Goal: Transaction & Acquisition: Purchase product/service

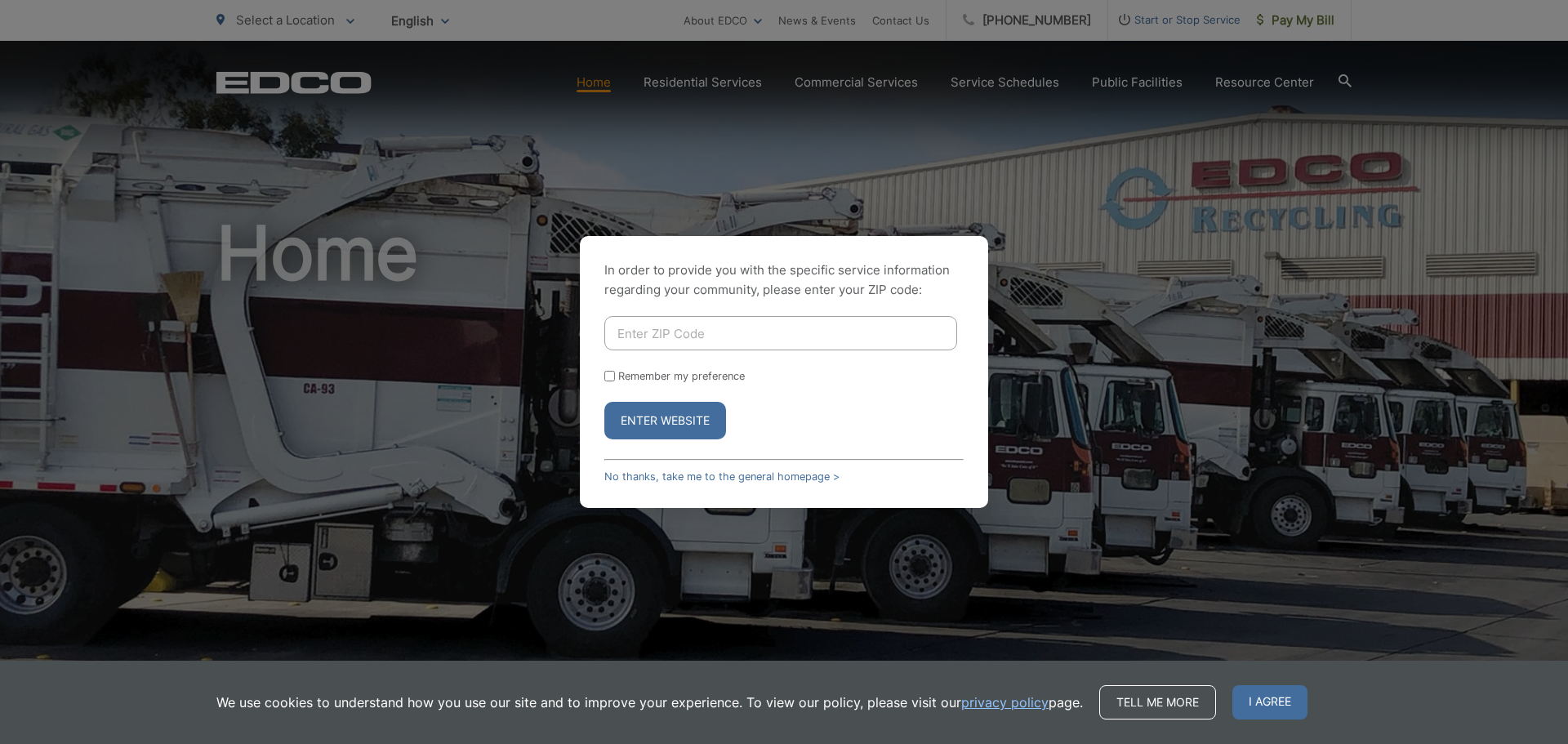
type input "92069"
click at [606, 377] on input "Remember my preference" at bounding box center [609, 376] width 10 height 10
checkbox input "true"
click at [679, 426] on button "Enter Website" at bounding box center [666, 421] width 122 height 38
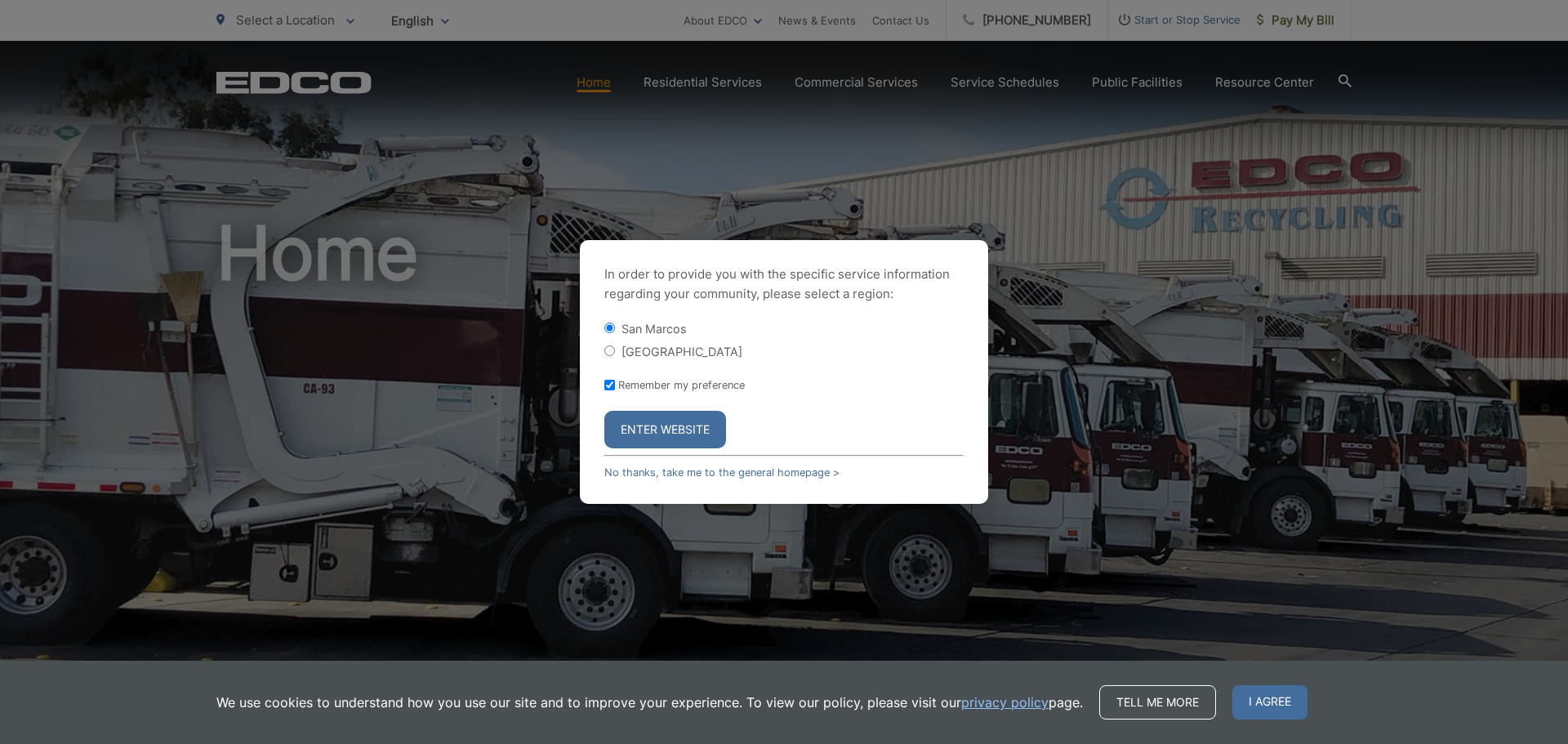
drag, startPoint x: 618, startPoint y: 349, endPoint x: 625, endPoint y: 373, distance: 25.0
click at [618, 349] on div "[GEOGRAPHIC_DATA]" at bounding box center [784, 350] width 360 height 16
click at [611, 348] on input "[GEOGRAPHIC_DATA]" at bounding box center [609, 350] width 10 height 10
radio input "true"
click at [675, 420] on button "Enter Website" at bounding box center [666, 430] width 122 height 38
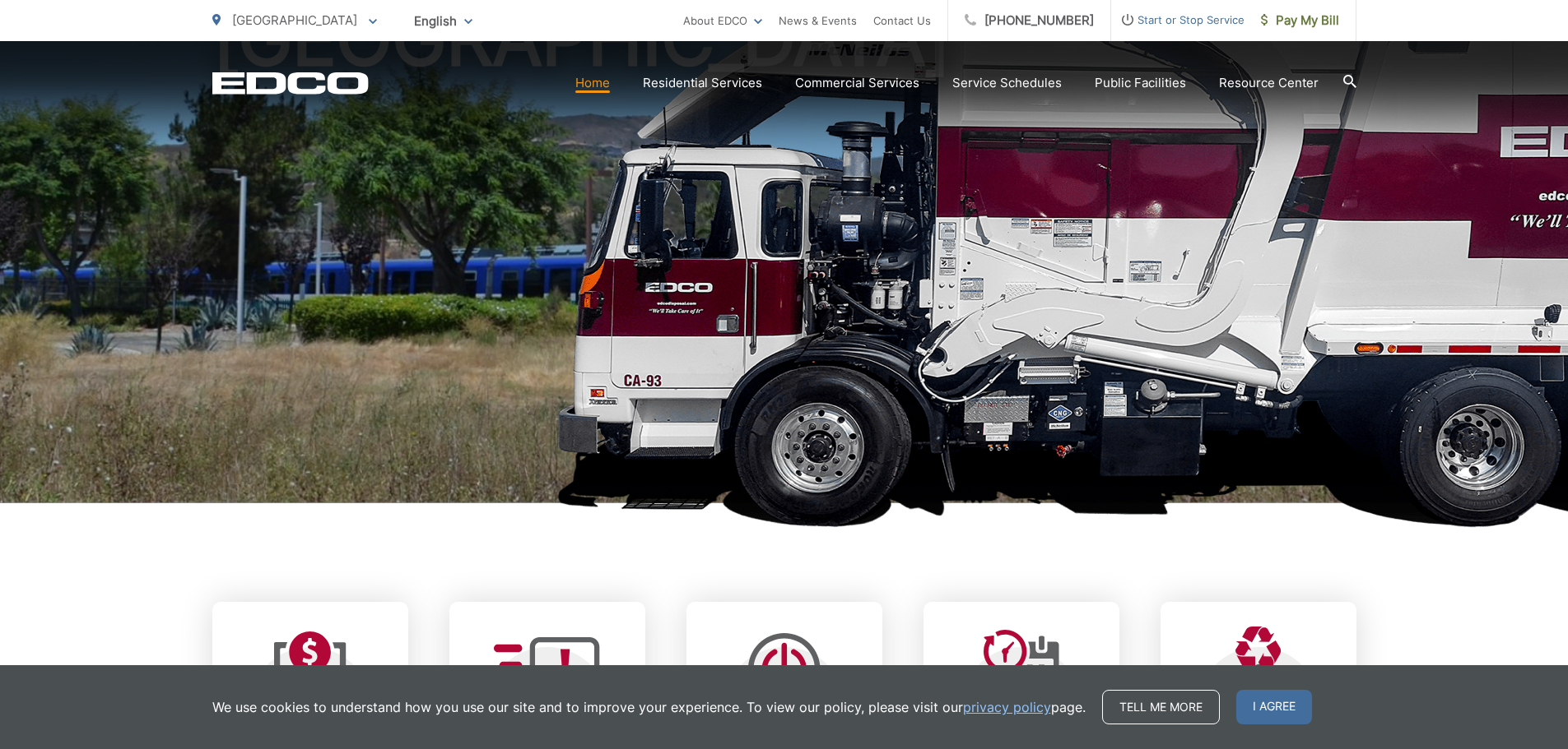
scroll to position [247, 0]
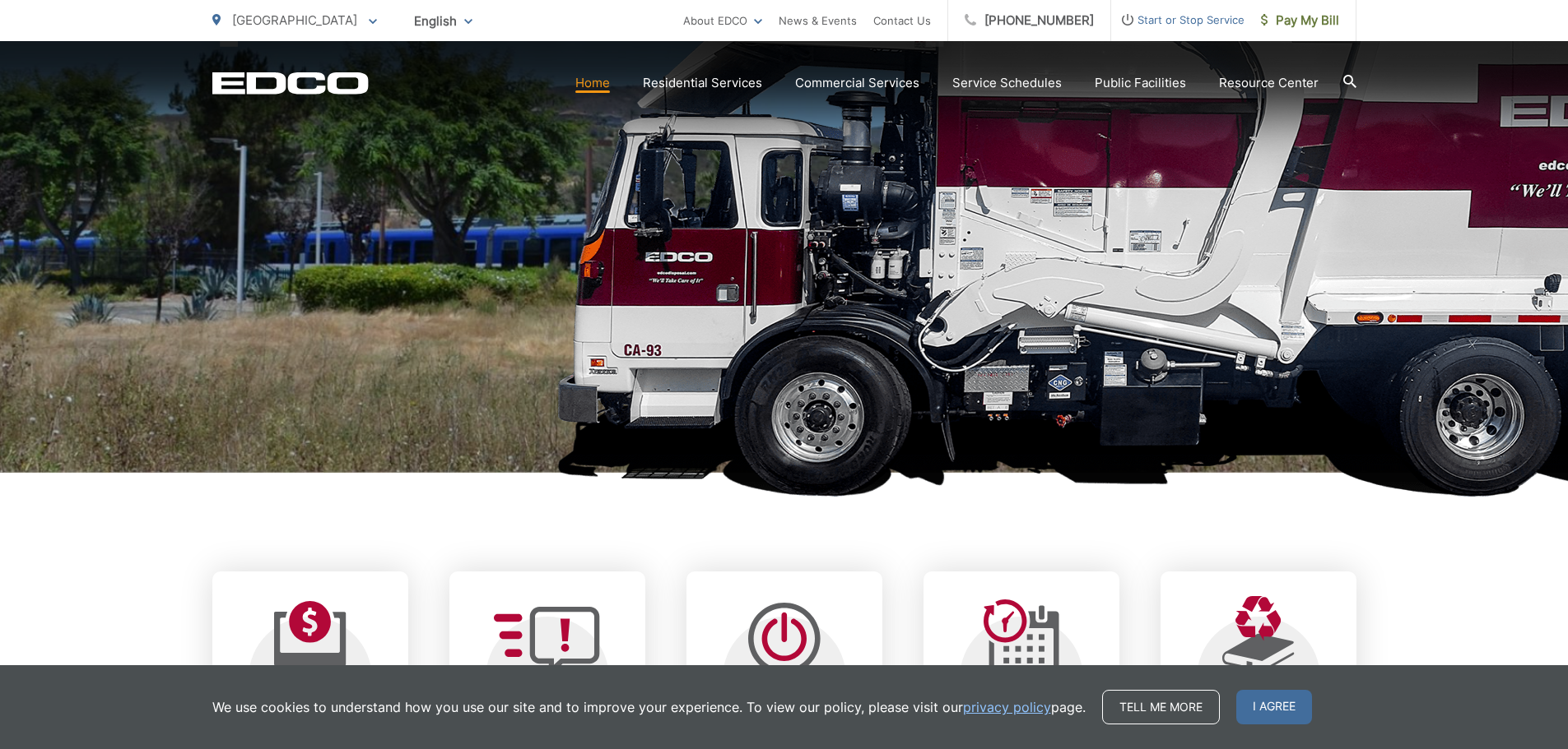
click at [1182, 428] on h1 "[GEOGRAPHIC_DATA]" at bounding box center [784, 227] width 1144 height 521
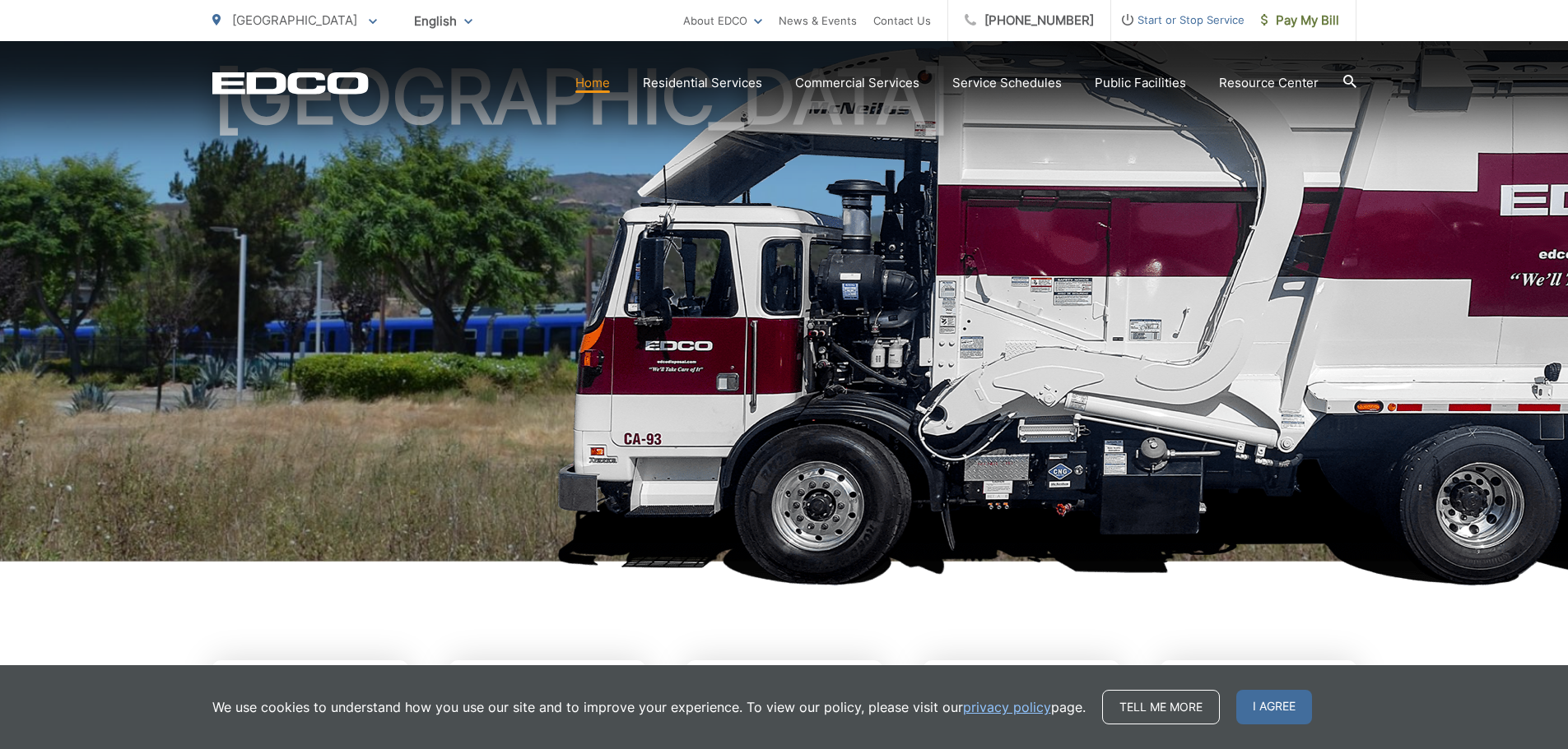
scroll to position [0, 0]
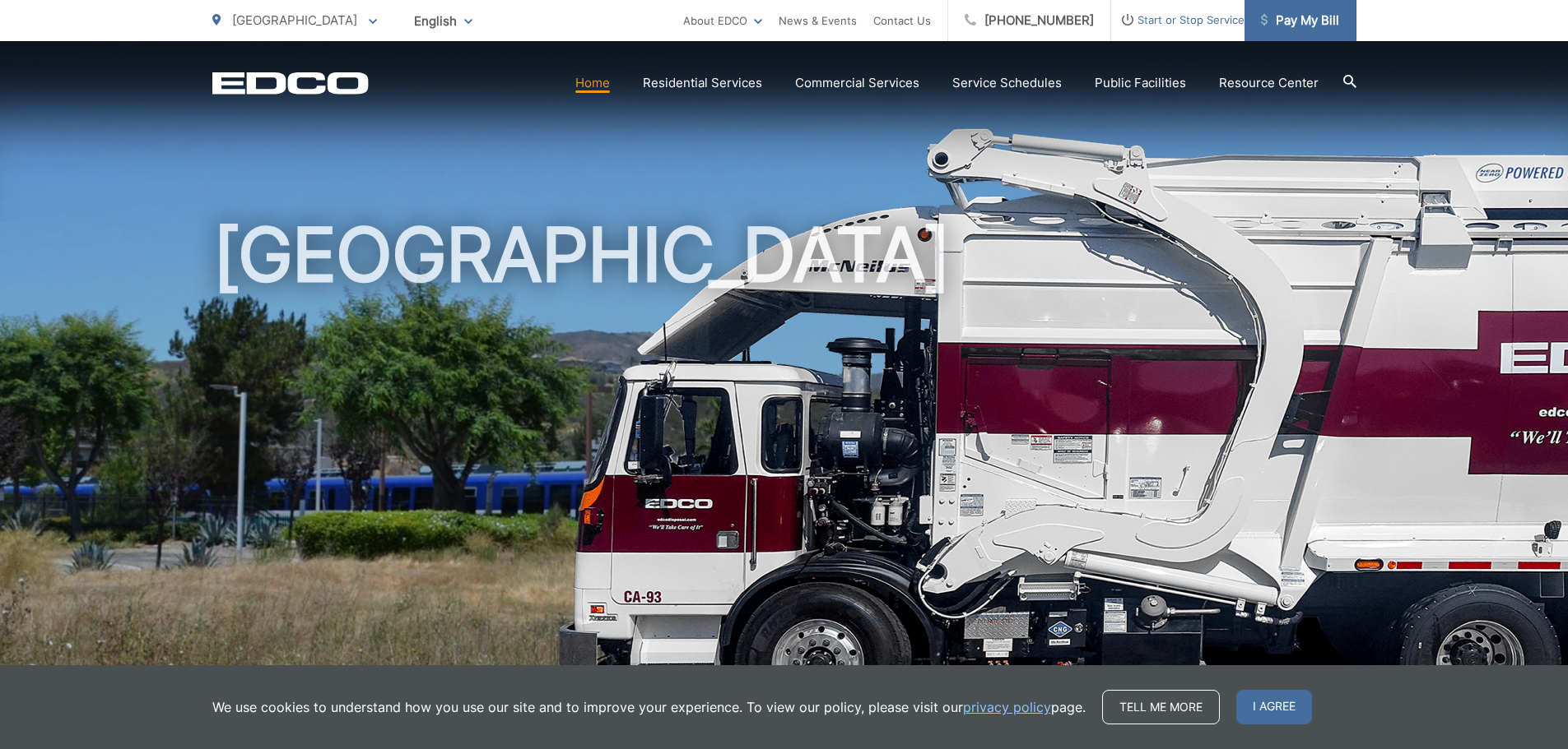
click at [1296, 16] on span "Pay My Bill" at bounding box center [1300, 20] width 79 height 20
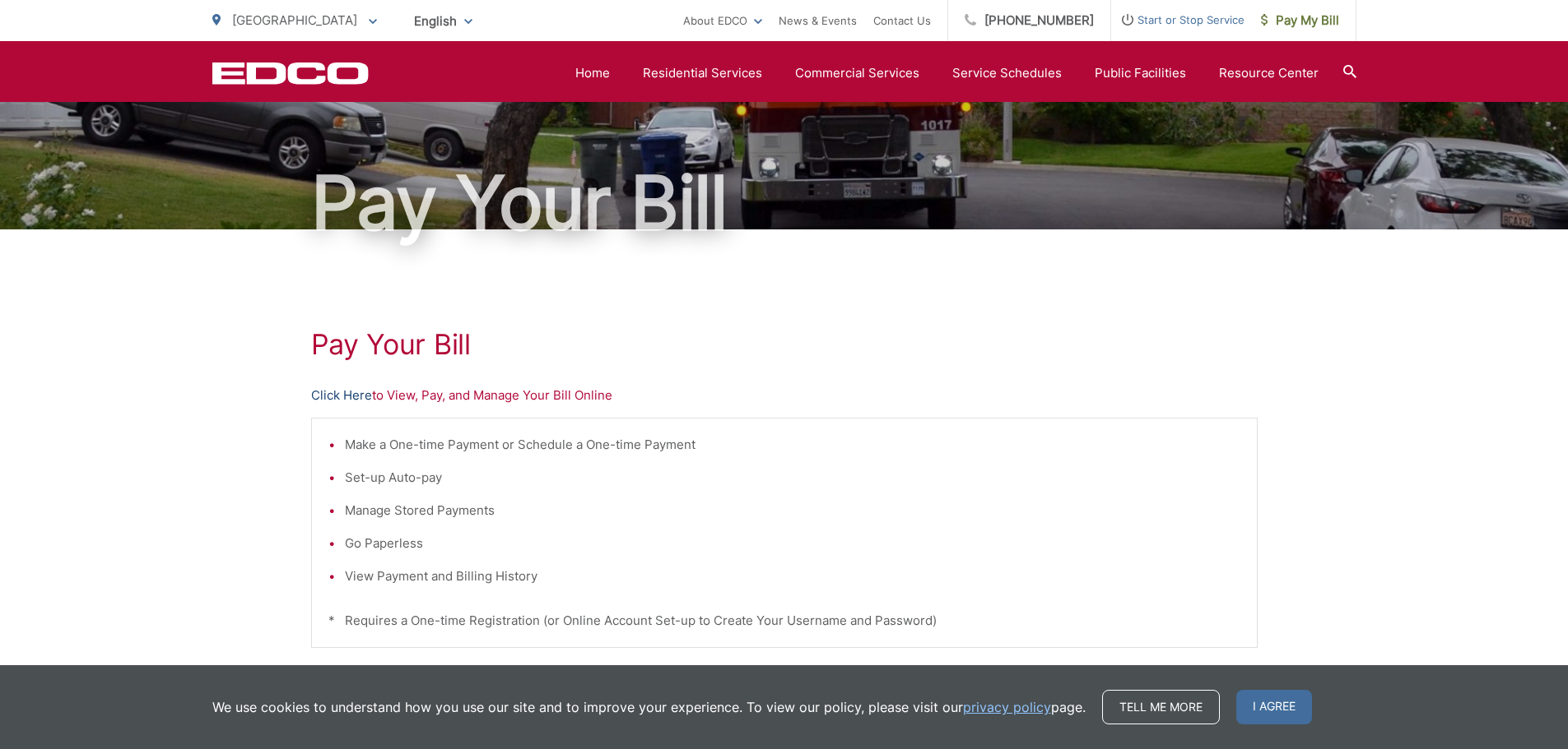
scroll to position [92, 0]
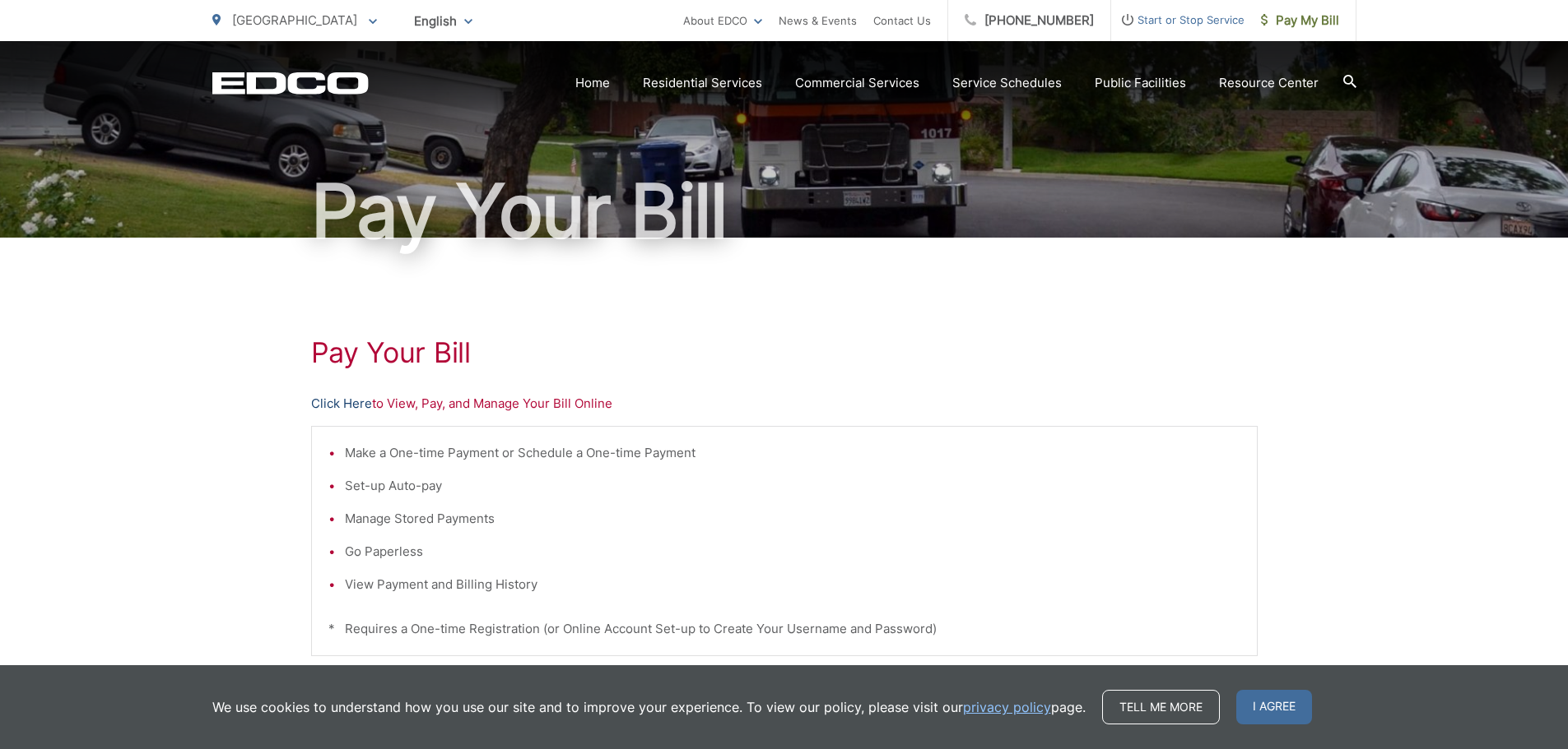
click at [355, 399] on link "Click Here" at bounding box center [342, 404] width 61 height 20
